Goal: Task Accomplishment & Management: Complete application form

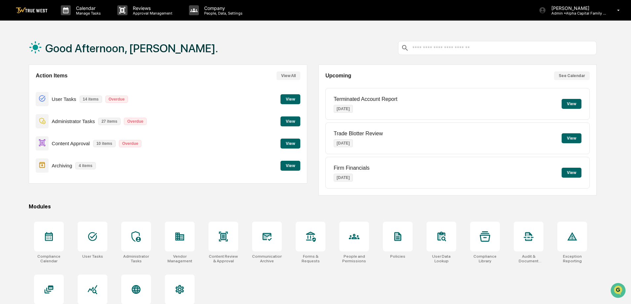
click at [212, 42] on div "Good Afternoon, [PERSON_NAME]." at bounding box center [313, 47] width 568 height 33
click at [83, 13] on p "Manage Tasks" at bounding box center [87, 13] width 33 height 5
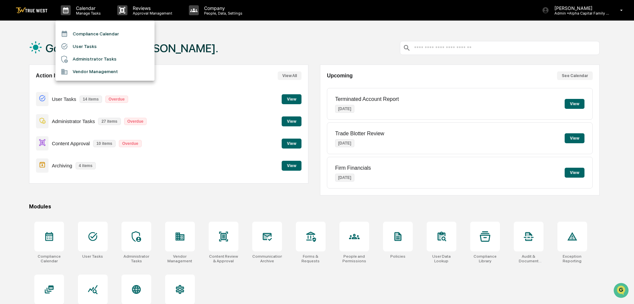
click at [80, 30] on li "Compliance Calendar" at bounding box center [104, 33] width 99 height 13
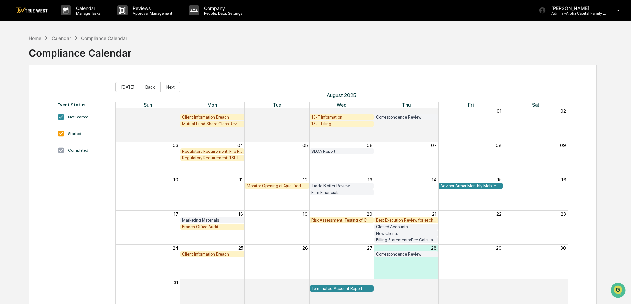
click at [429, 67] on div "Event Status Not Started Started Completed [DATE] Back Next [DATE] Sun Mon Tue …" at bounding box center [313, 197] width 568 height 266
click at [194, 255] on div "Client Information Breach" at bounding box center [212, 253] width 61 height 5
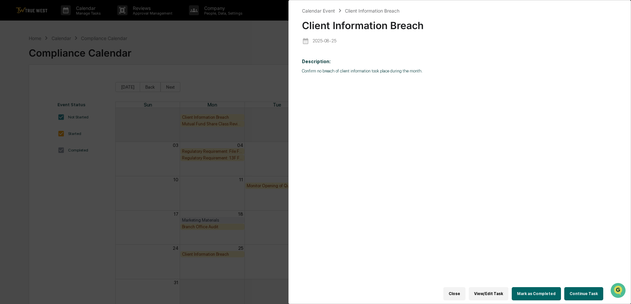
click at [592, 289] on button "Continue Task" at bounding box center [583, 293] width 39 height 13
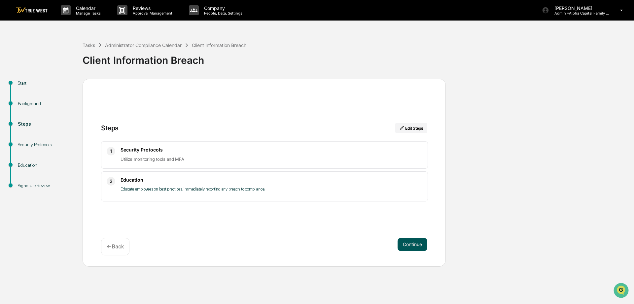
click at [401, 241] on button "Continue" at bounding box center [413, 243] width 30 height 13
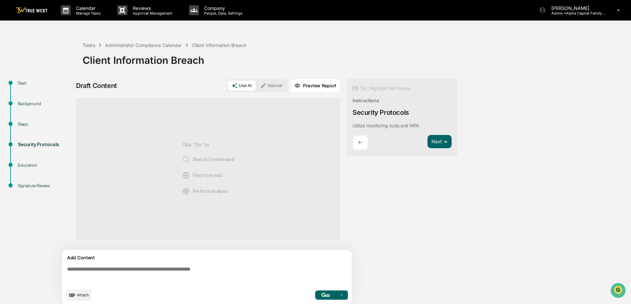
click at [274, 87] on button "Manual" at bounding box center [271, 86] width 30 height 10
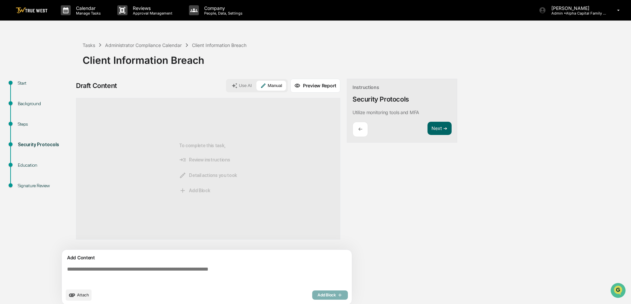
click at [222, 269] on textarea at bounding box center [207, 275] width 287 height 24
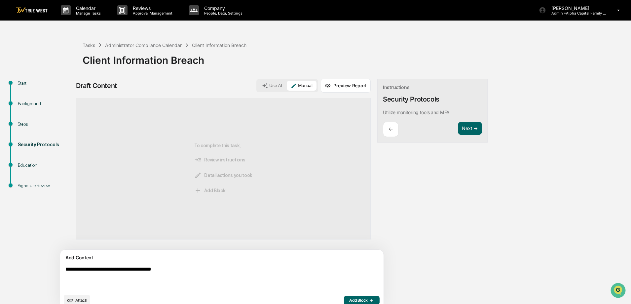
drag, startPoint x: 222, startPoint y: 269, endPoint x: 42, endPoint y: 272, distance: 180.0
click at [42, 272] on div "**********" at bounding box center [315, 196] width 624 height 235
type textarea "**********"
click at [425, 257] on div "**********" at bounding box center [261, 196] width 370 height 235
click at [349, 302] on span "Add Block" at bounding box center [361, 299] width 25 height 5
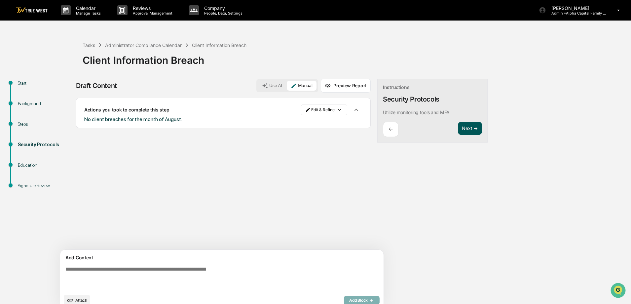
click at [458, 124] on button "Next ➔" at bounding box center [470, 129] width 24 height 14
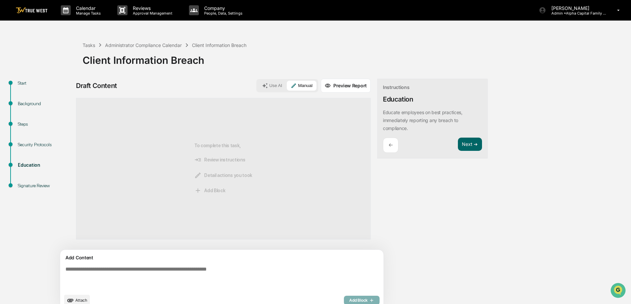
click at [154, 267] on textarea at bounding box center [206, 277] width 287 height 29
paste textarea "**********"
type textarea "**********"
click at [396, 252] on div "**********" at bounding box center [261, 196] width 370 height 235
click at [344, 303] on button "Add Block" at bounding box center [362, 299] width 36 height 9
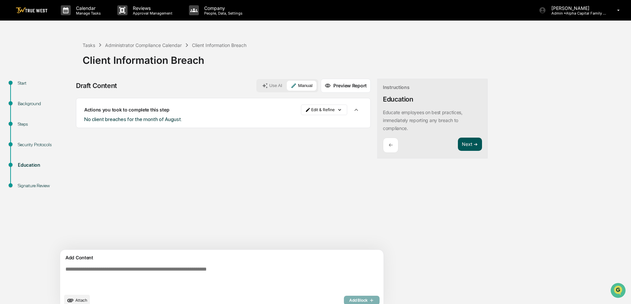
click at [458, 144] on button "Next ➔" at bounding box center [470, 144] width 24 height 14
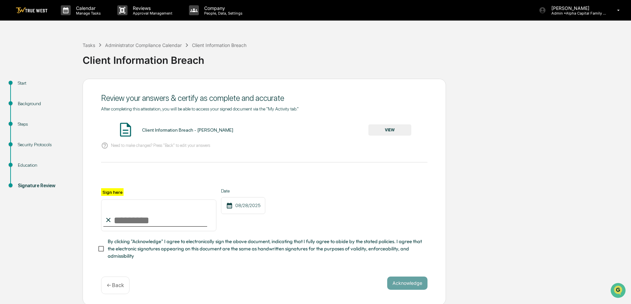
click at [380, 126] on button "VIEW" at bounding box center [389, 129] width 43 height 11
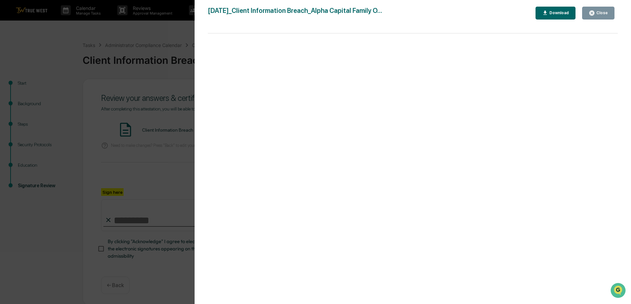
click at [615, 8] on div "Close Download" at bounding box center [576, 13] width 82 height 13
drag, startPoint x: 595, startPoint y: 14, endPoint x: 351, endPoint y: 139, distance: 274.6
click at [595, 14] on icon "button" at bounding box center [592, 13] width 6 height 6
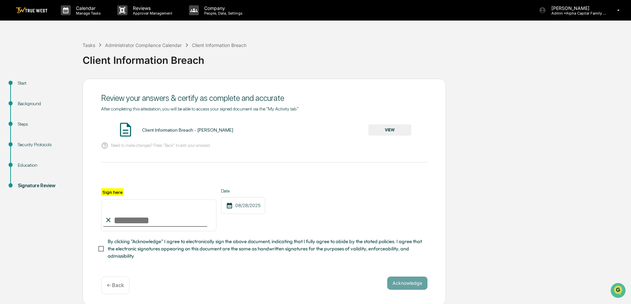
drag, startPoint x: 117, startPoint y: 222, endPoint x: 119, endPoint y: 230, distance: 8.0
click at [117, 222] on input "Sign here" at bounding box center [158, 215] width 115 height 32
type input "**********"
click at [405, 286] on button "Acknowledge" at bounding box center [407, 282] width 40 height 13
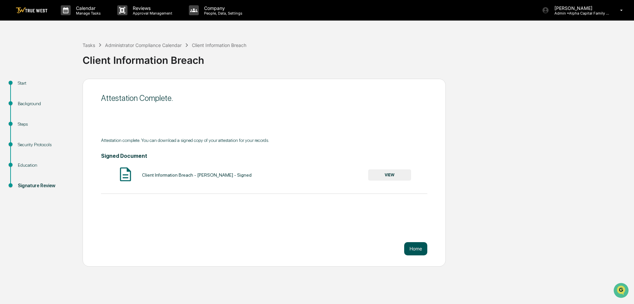
click at [420, 246] on button "Home" at bounding box center [415, 248] width 23 height 13
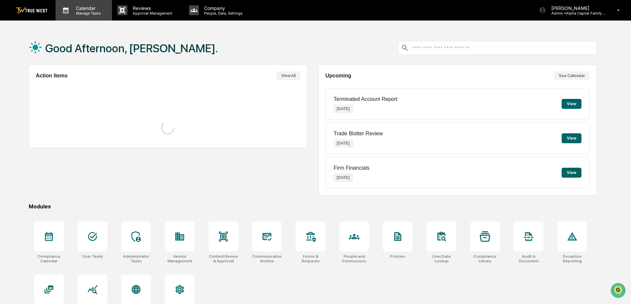
click at [74, 7] on p "Calendar" at bounding box center [87, 8] width 33 height 6
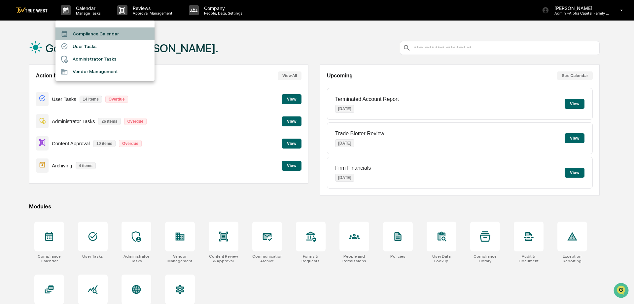
click at [79, 32] on li "Compliance Calendar" at bounding box center [104, 33] width 99 height 13
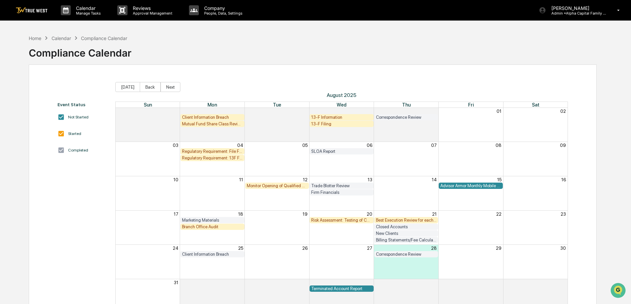
click at [408, 219] on div "Best Execution Review for each Custodian" at bounding box center [406, 219] width 61 height 5
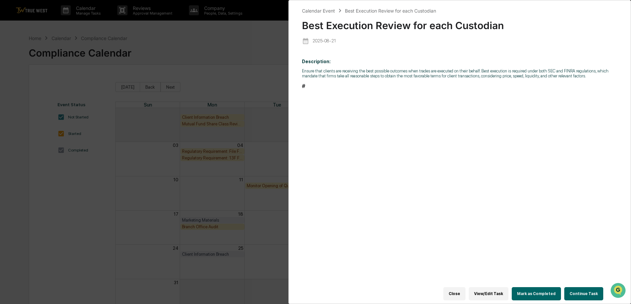
click at [580, 292] on button "Continue Task" at bounding box center [583, 293] width 39 height 13
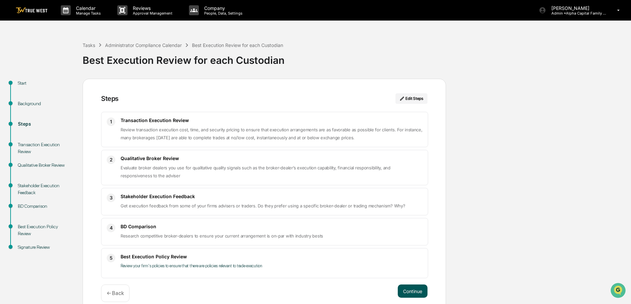
click at [419, 286] on button "Continue" at bounding box center [413, 290] width 30 height 13
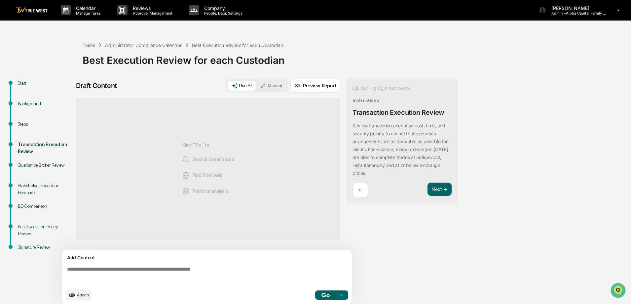
drag, startPoint x: 360, startPoint y: 31, endPoint x: 201, endPoint y: 234, distance: 257.6
click at [360, 31] on div "Calendar Manage Tasks Reviews Approval Management Company People, Data, Setting…" at bounding box center [315, 154] width 631 height 308
click at [393, 129] on div "Review transaction execution cost, time, and security pricing to ensure that ex…" at bounding box center [401, 149] width 99 height 55
click at [186, 265] on textarea at bounding box center [207, 275] width 287 height 24
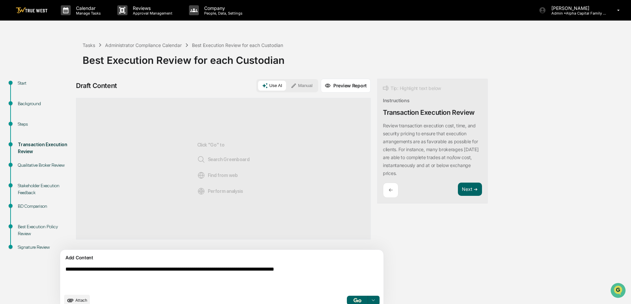
drag, startPoint x: 341, startPoint y: 269, endPoint x: 34, endPoint y: 247, distance: 307.3
click at [34, 247] on div "**********" at bounding box center [315, 196] width 624 height 235
type textarea "**********"
click at [424, 290] on div "**********" at bounding box center [261, 196] width 370 height 235
click at [287, 90] on button "Manual" at bounding box center [302, 86] width 30 height 10
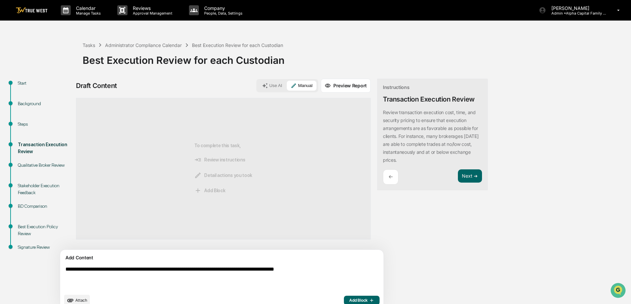
drag, startPoint x: 344, startPoint y: 271, endPoint x: -31, endPoint y: 271, distance: 374.9
click at [0, 271] on html "**********" at bounding box center [315, 152] width 631 height 304
click at [237, 278] on textarea "**********" at bounding box center [206, 277] width 287 height 29
click at [349, 300] on span "Add Block" at bounding box center [361, 299] width 25 height 5
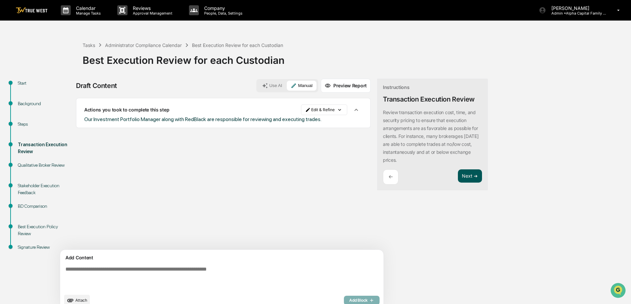
click at [458, 176] on button "Next ➔" at bounding box center [470, 176] width 24 height 14
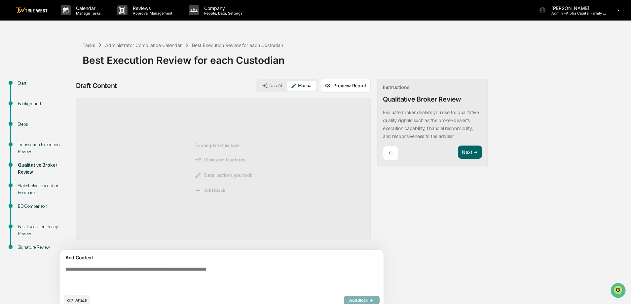
click at [228, 269] on textarea at bounding box center [206, 277] width 287 height 29
type textarea "*"
click at [122, 268] on textarea "*" at bounding box center [206, 277] width 287 height 29
type textarea "**********"
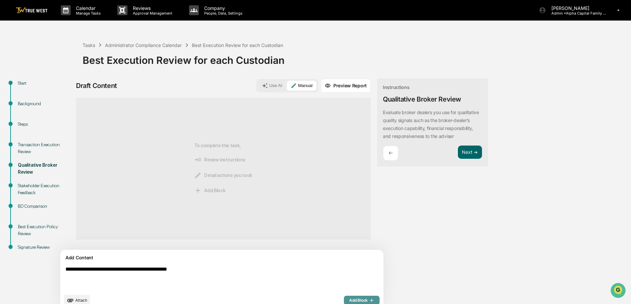
click at [349, 298] on span "Add Block" at bounding box center [361, 299] width 25 height 5
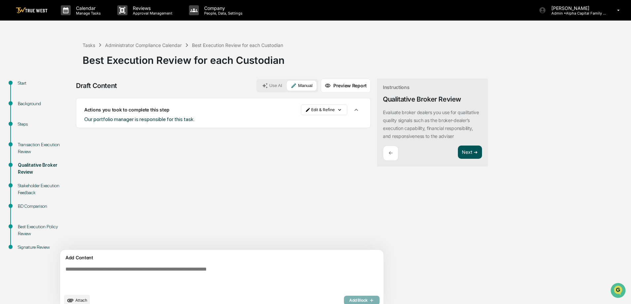
click at [458, 157] on button "Next ➔" at bounding box center [470, 152] width 24 height 14
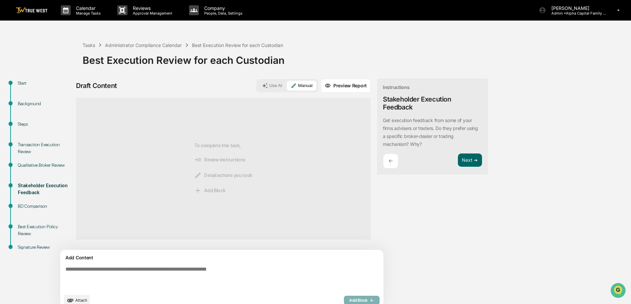
click at [224, 272] on textarea at bounding box center [206, 277] width 287 height 29
type textarea "**********"
click at [349, 300] on span "Add Block" at bounding box center [361, 299] width 25 height 5
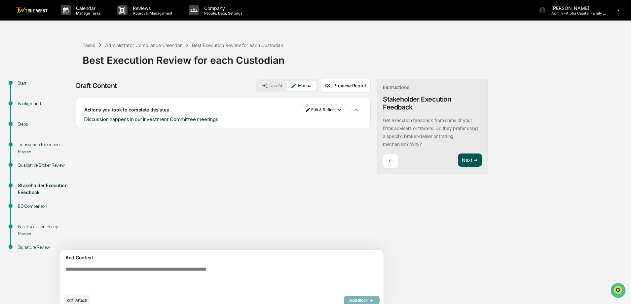
click at [458, 158] on button "Next ➔" at bounding box center [470, 160] width 24 height 14
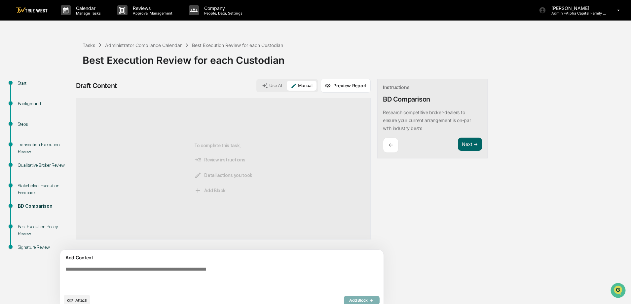
click at [478, 194] on div "Start Background Steps Transaction Execution Review Qualitative Broker Review S…" at bounding box center [315, 196] width 624 height 235
click at [118, 267] on textarea at bounding box center [206, 277] width 287 height 29
type textarea "**********"
click at [349, 299] on span "Add Block" at bounding box center [361, 299] width 25 height 5
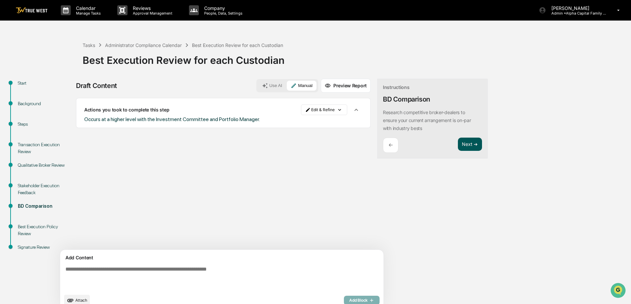
click at [458, 141] on button "Next ➔" at bounding box center [470, 144] width 24 height 14
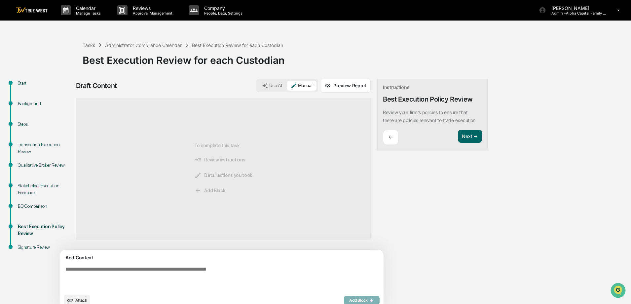
click at [226, 269] on textarea at bounding box center [206, 277] width 287 height 29
type textarea "**********"
click at [344, 295] on button "Add Block" at bounding box center [362, 299] width 36 height 9
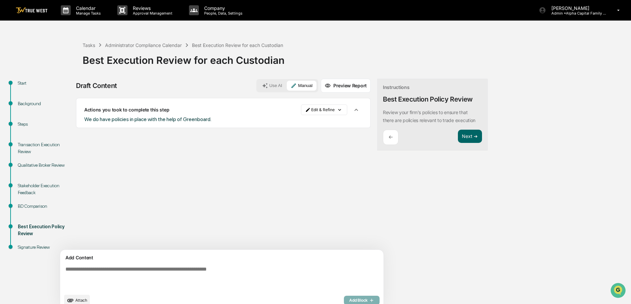
drag, startPoint x: 437, startPoint y: 140, endPoint x: 495, endPoint y: 200, distance: 83.9
click at [458, 140] on button "Next ➔" at bounding box center [470, 136] width 24 height 14
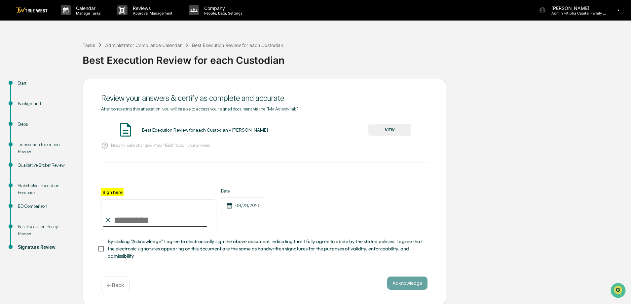
click at [385, 129] on button "VIEW" at bounding box center [389, 129] width 43 height 11
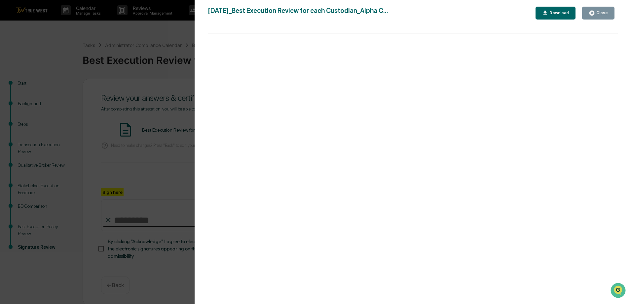
click at [594, 12] on icon "button" at bounding box center [591, 13] width 5 height 5
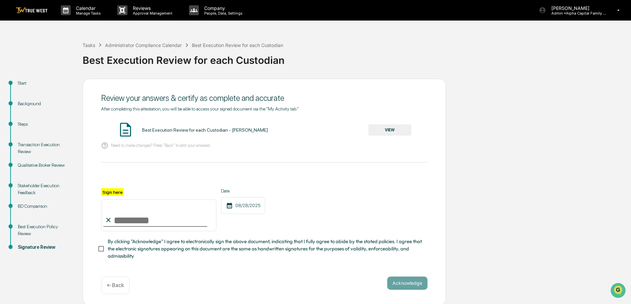
click at [171, 220] on input "Sign here" at bounding box center [158, 215] width 115 height 32
type input "**********"
click at [406, 285] on button "Acknowledge" at bounding box center [407, 282] width 40 height 13
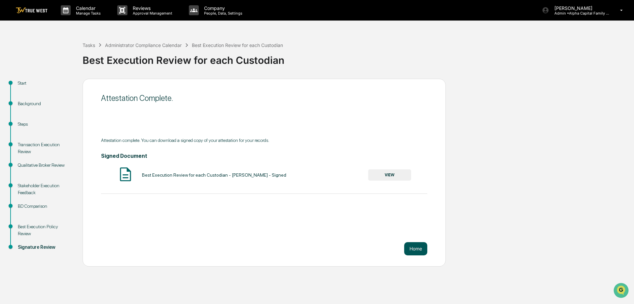
click at [417, 245] on button "Home" at bounding box center [415, 248] width 23 height 13
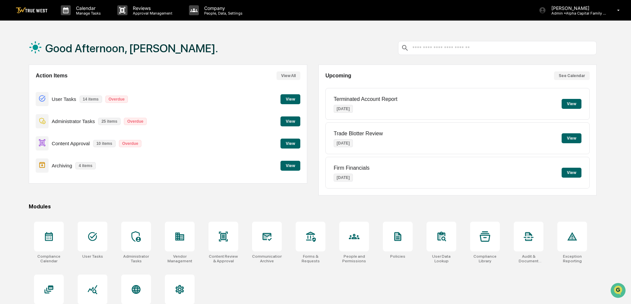
click at [282, 36] on div "Good Afternoon, [PERSON_NAME]." at bounding box center [313, 47] width 568 height 33
click at [78, 13] on p "Manage Tasks" at bounding box center [87, 13] width 33 height 5
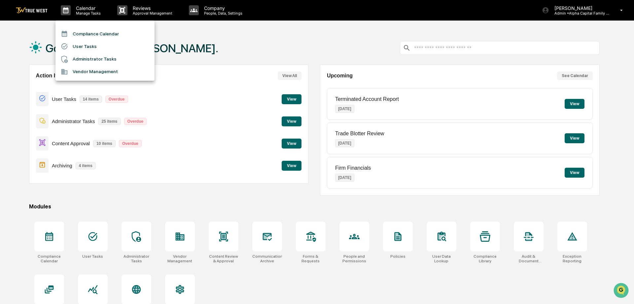
click at [93, 33] on li "Compliance Calendar" at bounding box center [104, 33] width 99 height 13
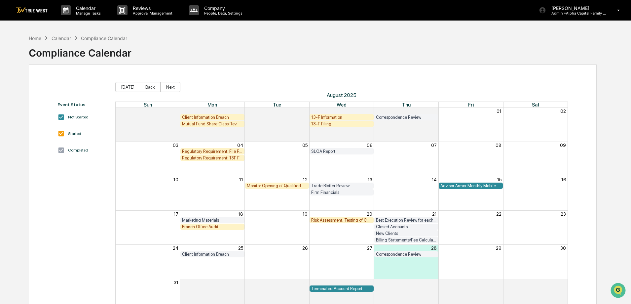
click at [239, 73] on div "Event Status Not Started Started Completed [DATE] Back Next [DATE] Sun Mon Tue …" at bounding box center [313, 197] width 568 height 266
click at [214, 84] on span "[DATE] Back Next" at bounding box center [341, 87] width 453 height 10
click at [283, 185] on div "Monitor Opening of Qualified Accounts" at bounding box center [277, 185] width 61 height 5
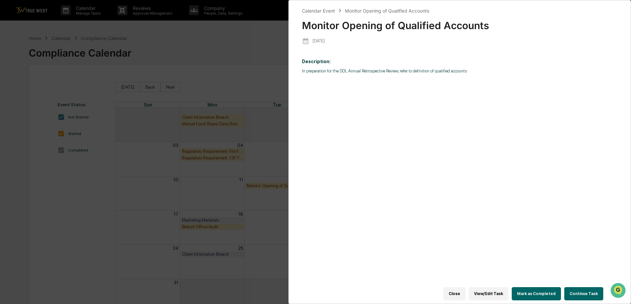
click at [583, 291] on button "Continue Task" at bounding box center [583, 293] width 39 height 13
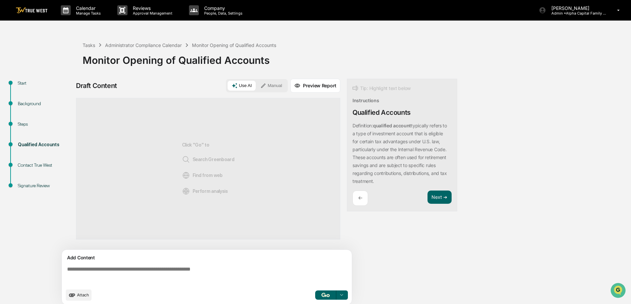
click at [267, 266] on textarea at bounding box center [207, 275] width 287 height 24
click at [271, 86] on button "Manual" at bounding box center [271, 86] width 30 height 10
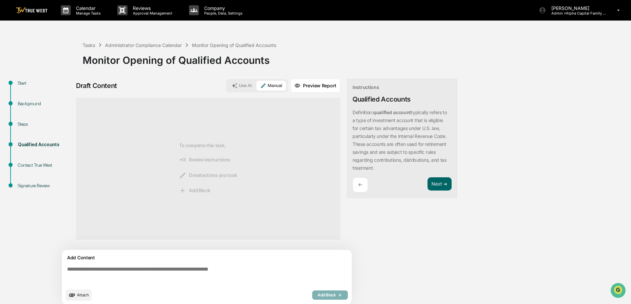
click at [191, 271] on textarea at bounding box center [207, 275] width 287 height 24
click at [90, 271] on textarea at bounding box center [207, 275] width 287 height 24
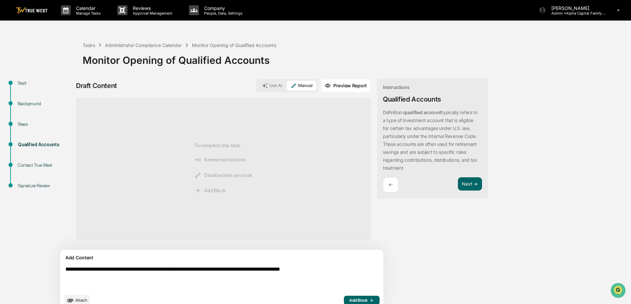
type textarea "**********"
click at [368, 300] on icon "button" at bounding box center [371, 299] width 7 height 5
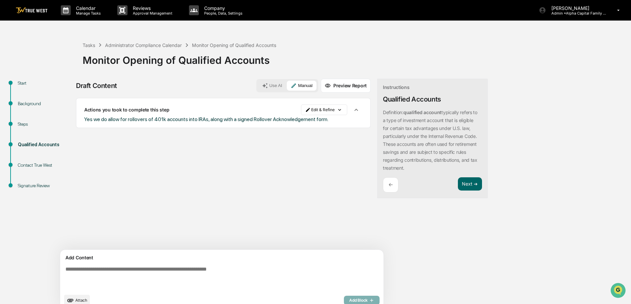
click at [442, 175] on div "Instructions Qualified Accounts Definition: qualified account typically refers …" at bounding box center [432, 139] width 110 height 120
click at [458, 180] on button "Next ➔" at bounding box center [470, 184] width 24 height 14
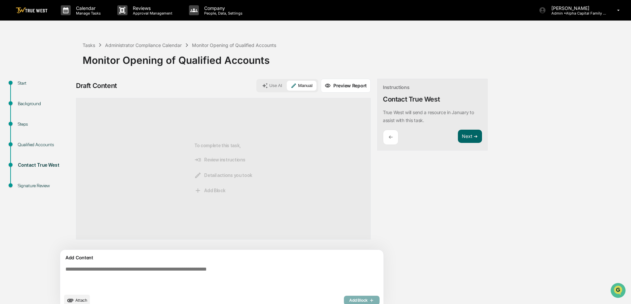
click at [132, 276] on textarea at bounding box center [206, 277] width 287 height 29
type textarea "**********"
click at [368, 298] on icon "button" at bounding box center [371, 299] width 7 height 5
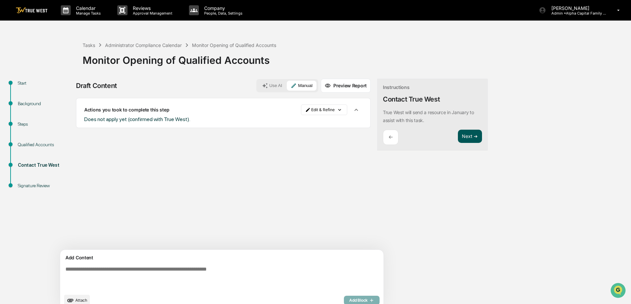
click at [458, 135] on button "Next ➔" at bounding box center [470, 136] width 24 height 14
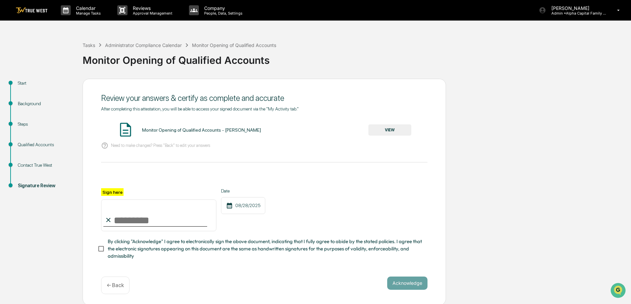
click at [393, 132] on button "VIEW" at bounding box center [389, 129] width 43 height 11
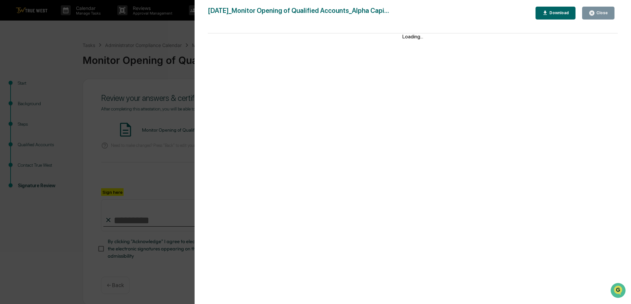
click at [614, 10] on div "Close Download" at bounding box center [576, 13] width 82 height 13
click at [607, 10] on div "Close" at bounding box center [598, 13] width 19 height 6
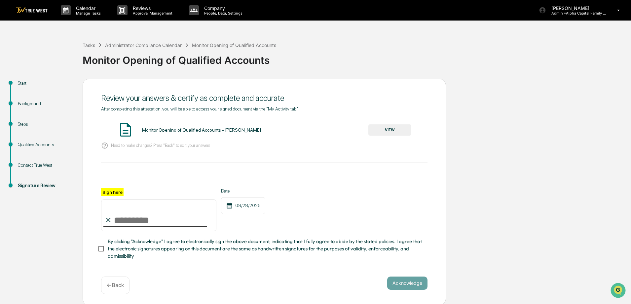
click at [179, 221] on input "Sign here" at bounding box center [158, 215] width 115 height 32
type input "**********"
click at [406, 284] on button "Acknowledge" at bounding box center [407, 282] width 40 height 13
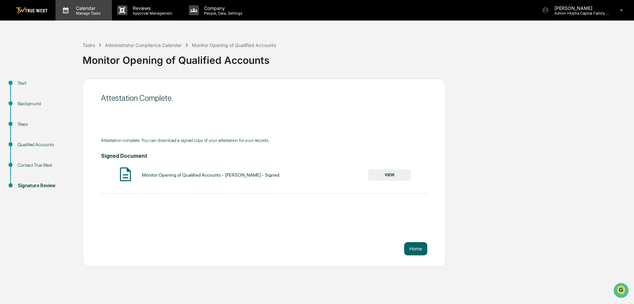
click at [75, 15] on p "Manage Tasks" at bounding box center [87, 13] width 33 height 5
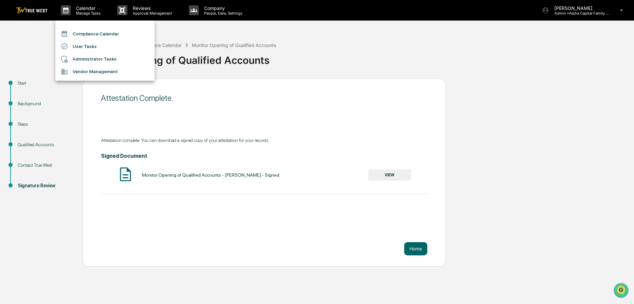
click at [31, 11] on div at bounding box center [317, 152] width 634 height 304
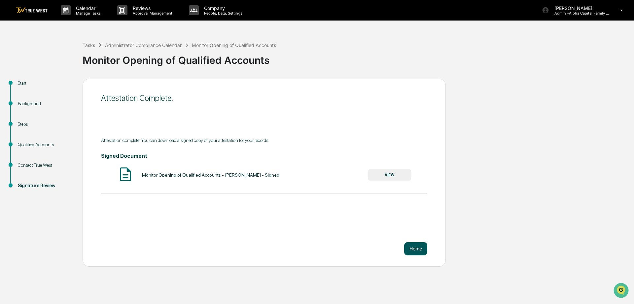
click at [409, 247] on button "Home" at bounding box center [415, 248] width 23 height 13
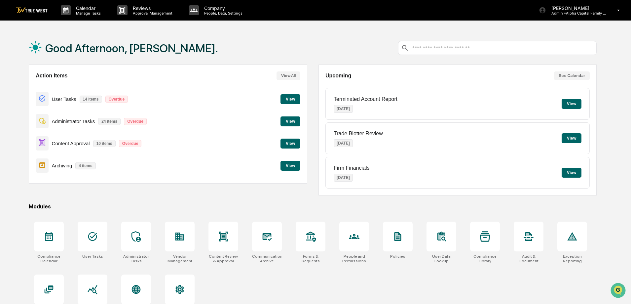
click at [319, 129] on div "Upcoming See Calendar Terminated Account Report [DATE] View Trade Blotter Revie…" at bounding box center [457, 129] width 278 height 131
click at [318, 33] on div "Good Afternoon, [PERSON_NAME]." at bounding box center [313, 47] width 568 height 33
